Goal: Navigation & Orientation: Go to known website

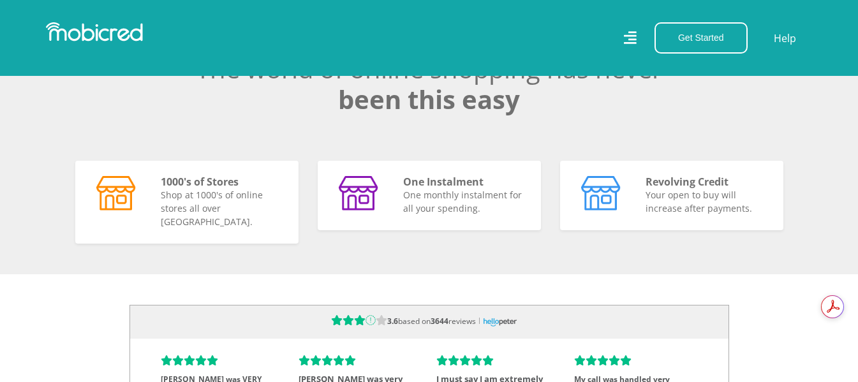
scroll to position [0, 2910]
